Goal: Purchase product/service

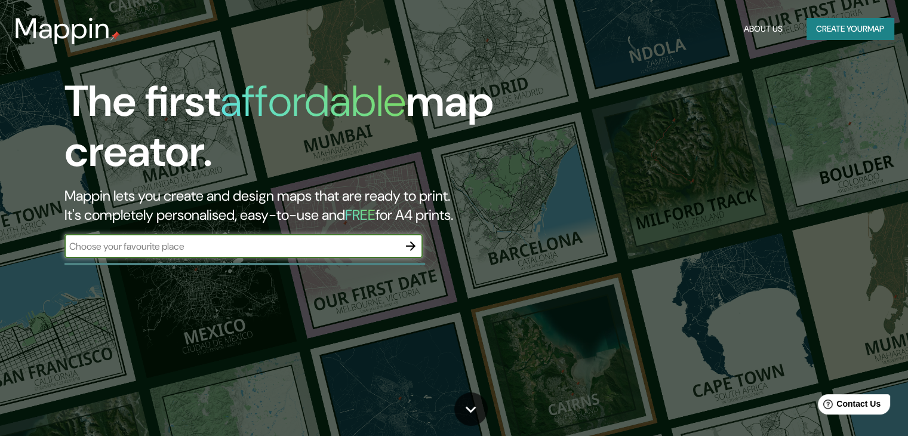
click at [201, 251] on input "text" at bounding box center [231, 246] width 334 height 14
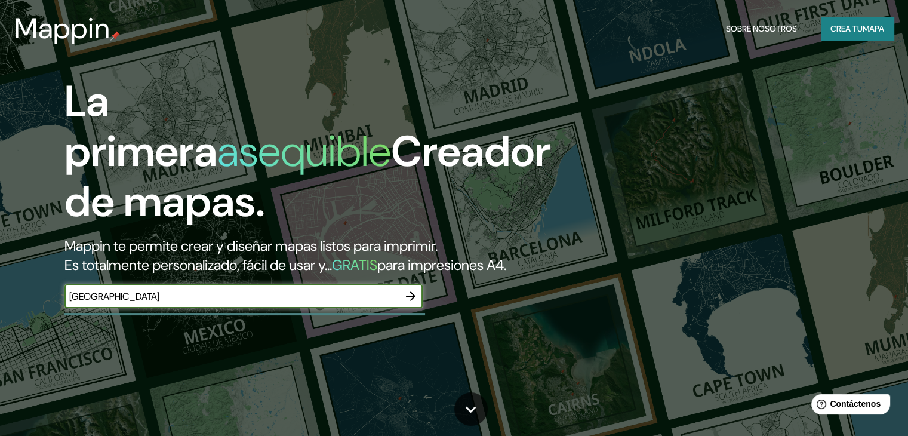
type input "[GEOGRAPHIC_DATA]"
click at [421, 308] on button "button" at bounding box center [411, 296] width 24 height 24
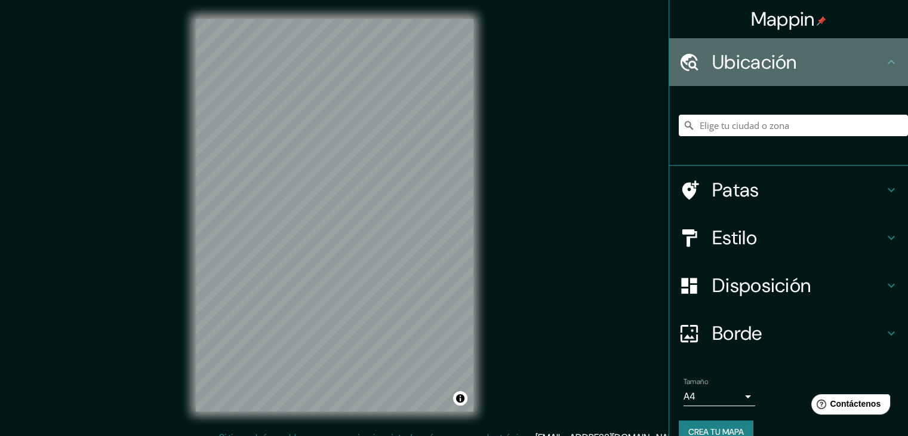
click at [884, 63] on icon at bounding box center [891, 62] width 14 height 14
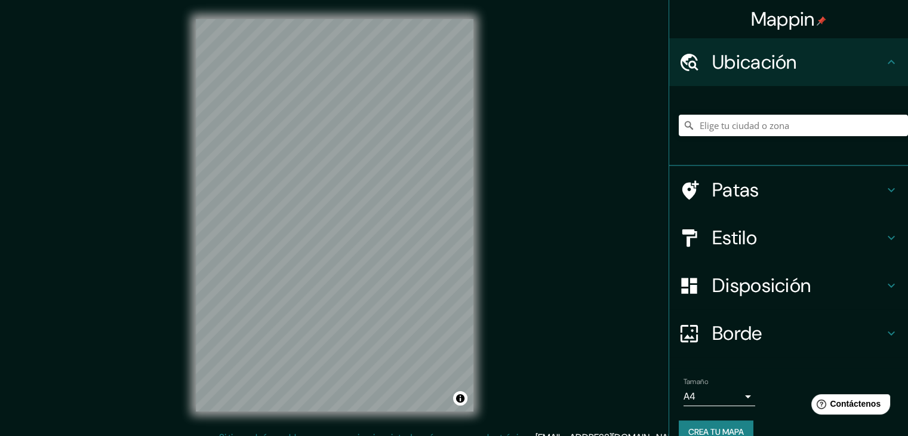
click at [685, 63] on icon at bounding box center [689, 61] width 18 height 17
click at [725, 125] on input "Elige tu ciudad o zona" at bounding box center [793, 125] width 229 height 21
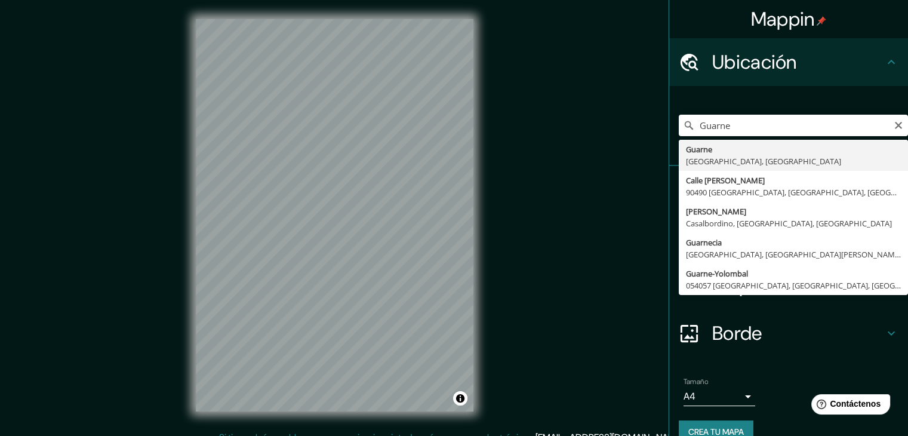
type input "Guarne, [GEOGRAPHIC_DATA], [GEOGRAPHIC_DATA]"
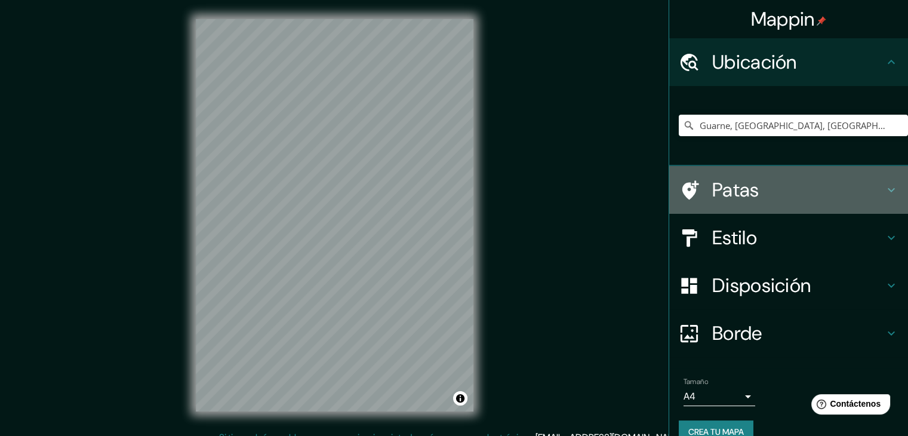
click at [884, 189] on icon at bounding box center [891, 190] width 14 height 14
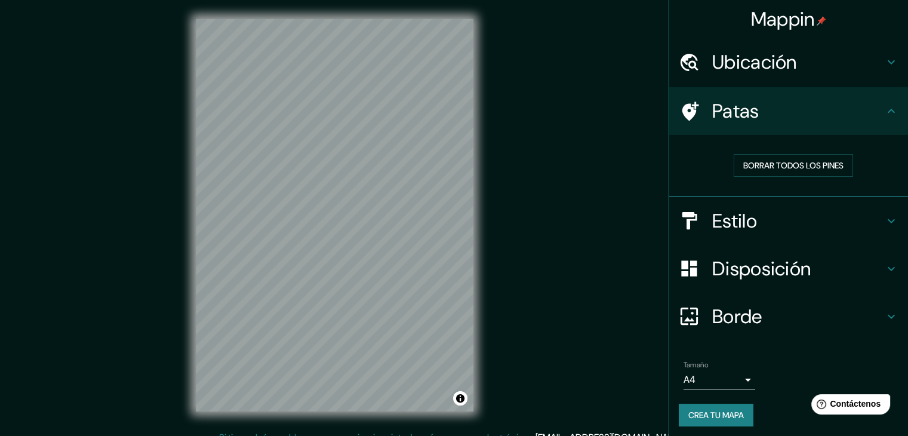
click at [884, 214] on icon at bounding box center [891, 221] width 14 height 14
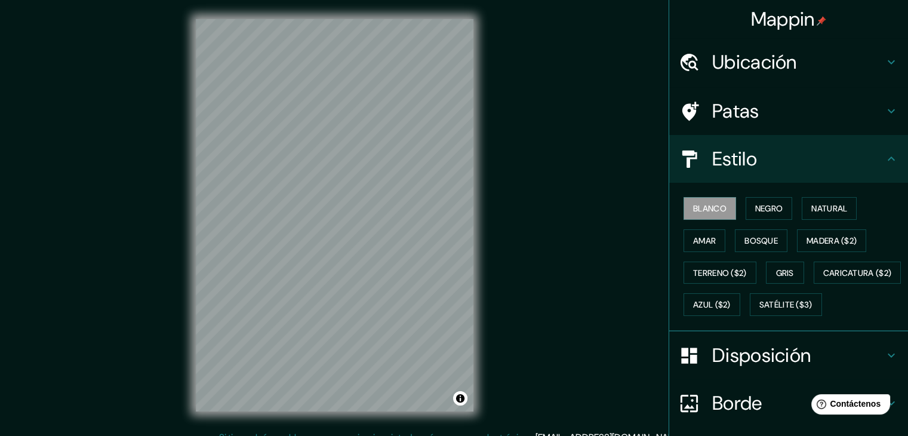
click at [878, 170] on div "Estilo" at bounding box center [788, 159] width 239 height 48
click at [823, 278] on font "Caricatura ($2)" at bounding box center [857, 272] width 69 height 11
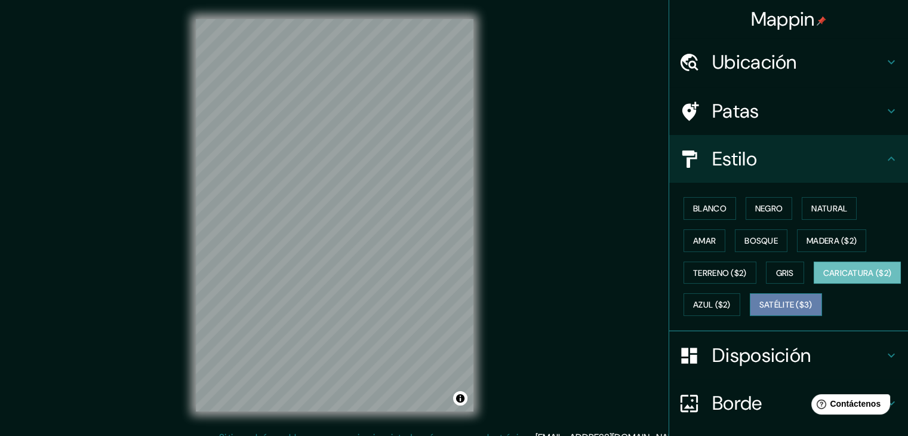
click at [759, 310] on font "Satélite ($3)" at bounding box center [785, 305] width 53 height 11
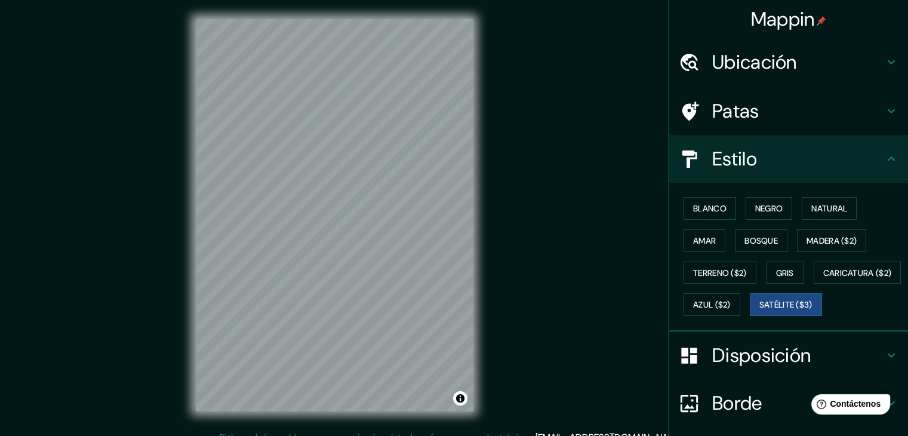
scroll to position [60, 0]
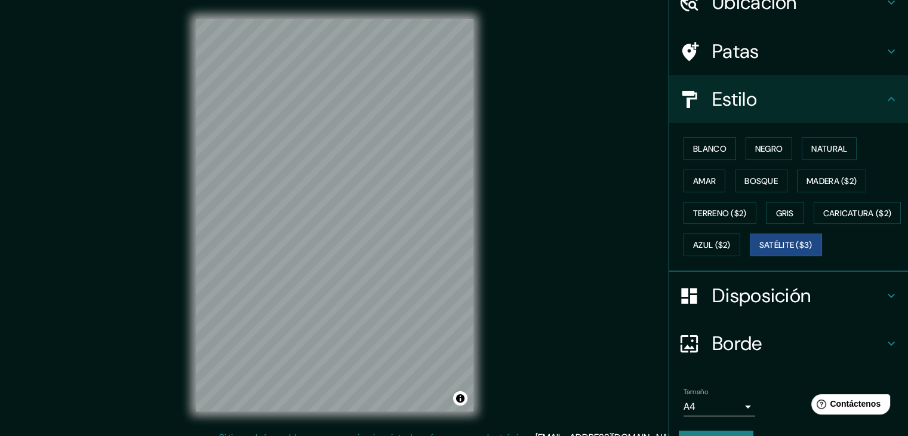
click at [884, 303] on icon at bounding box center [891, 295] width 14 height 14
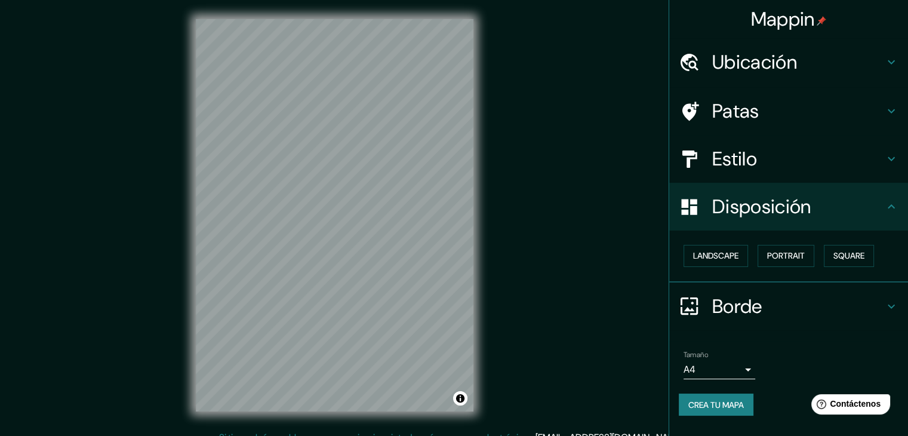
scroll to position [0, 0]
click at [717, 256] on font "Paisaje" at bounding box center [708, 256] width 30 height 11
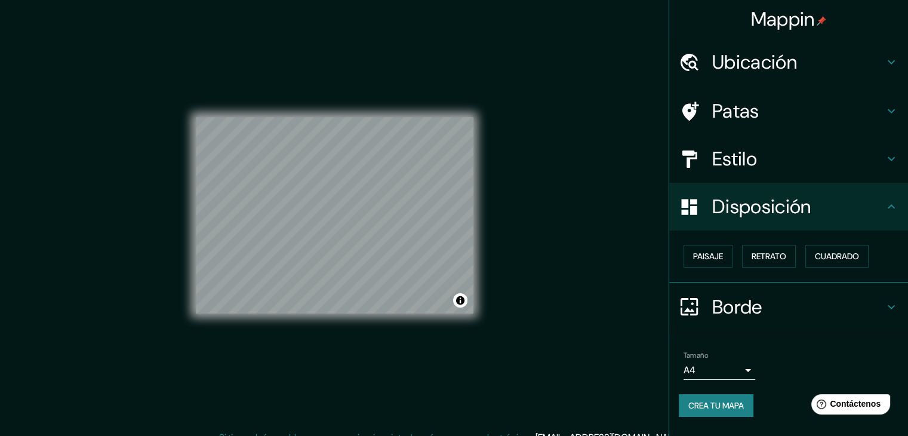
scroll to position [14, 0]
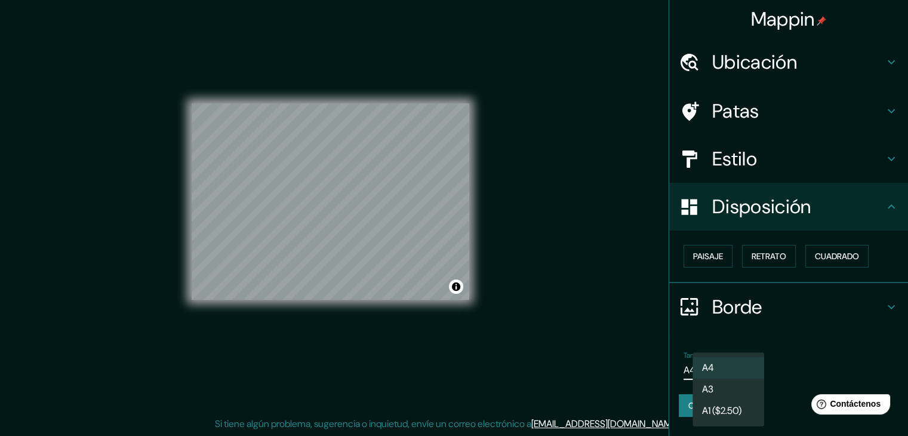
click at [745, 370] on body "Mappin Ubicación Guarne, [GEOGRAPHIC_DATA], [GEOGRAPHIC_DATA] Patas Estilo Disp…" at bounding box center [454, 204] width 908 height 436
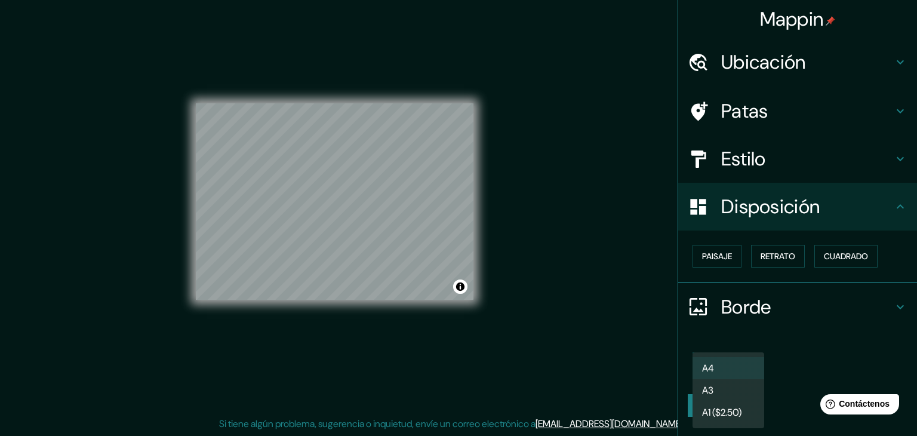
click at [800, 340] on div at bounding box center [458, 218] width 917 height 436
